Goal: Find specific page/section: Find specific page/section

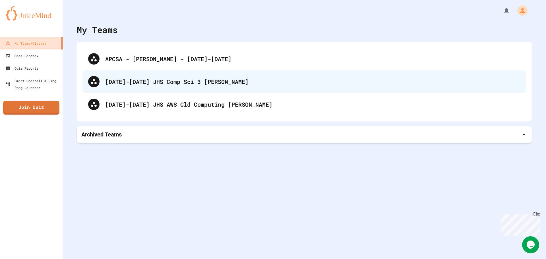
click at [180, 79] on div "[DATE]-[DATE] JHS Comp Sci 3 [PERSON_NAME]" at bounding box center [313, 81] width 416 height 9
